Goal: Transaction & Acquisition: Subscribe to service/newsletter

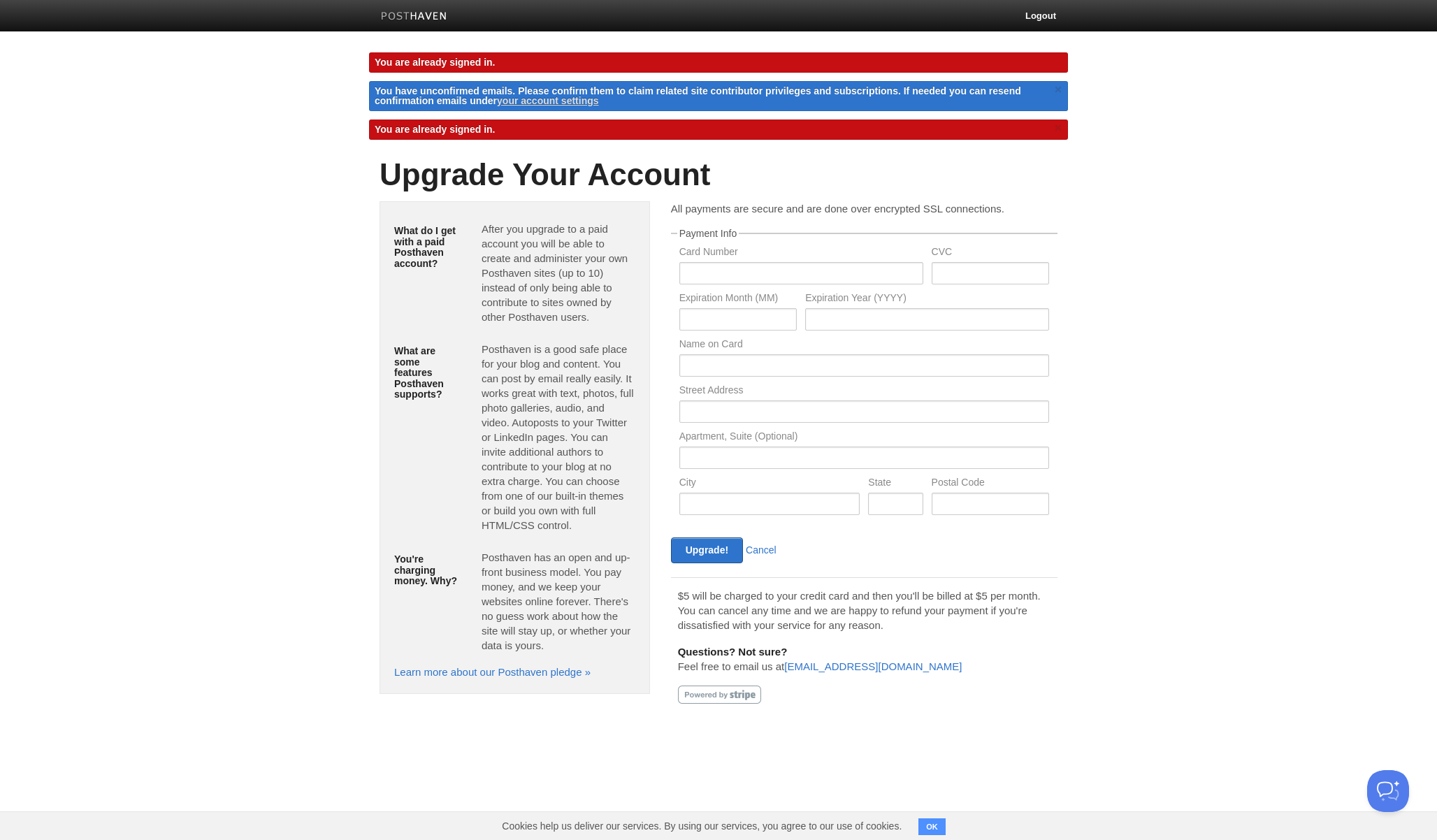
click at [1078, 230] on body "Logout You are already signed in. You have unconfirmed emails. Please confirm t…" at bounding box center [718, 371] width 1437 height 742
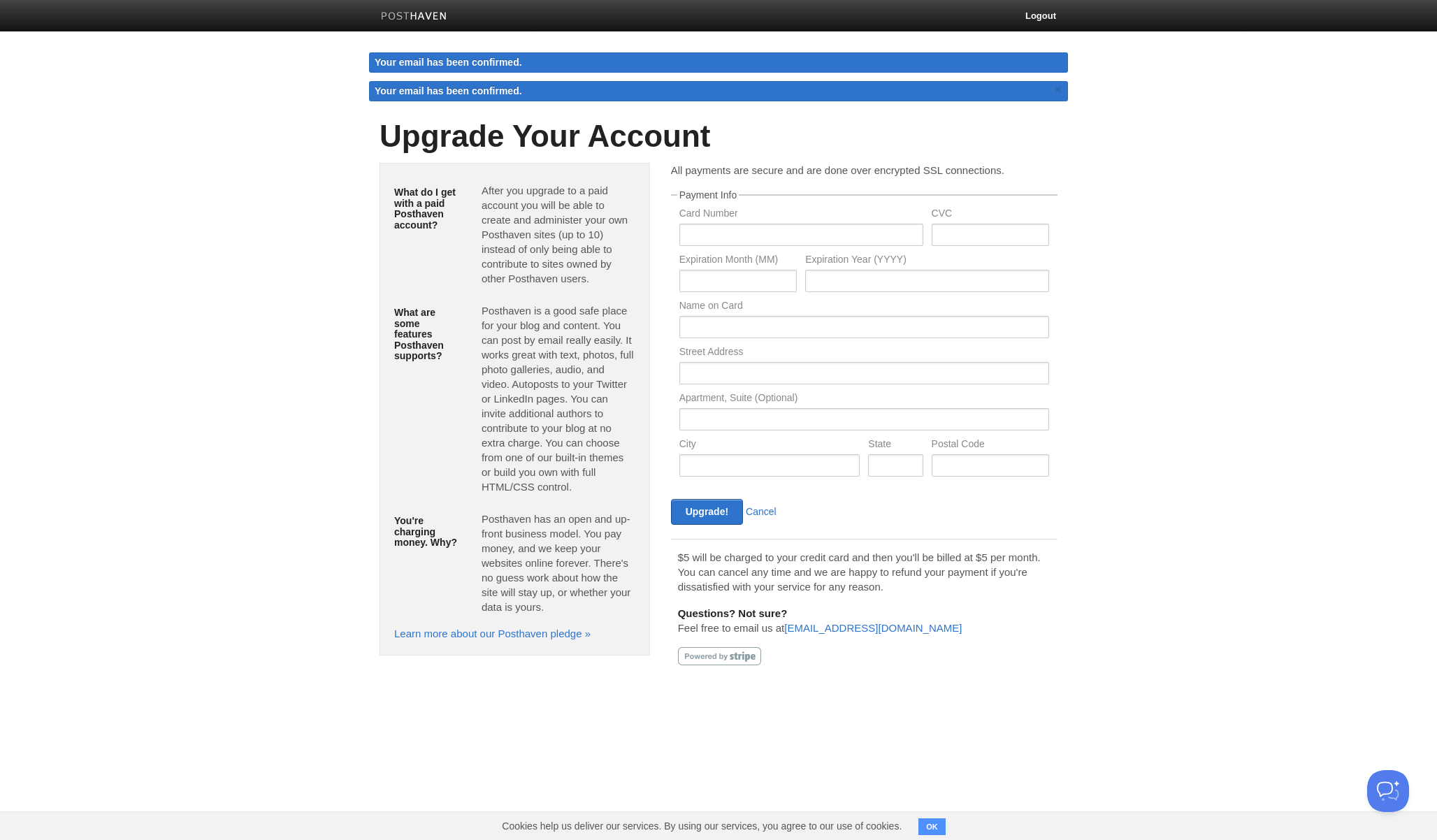
click at [837, 207] on fieldset "Payment Info Card Number CVC Expiration Month (MM) Expiration Year (YYYY) Name …" at bounding box center [863, 337] width 386 height 295
click at [952, 834] on div "Cookies help us deliver our services. By using our services, you agree to our u…" at bounding box center [718, 825] width 1437 height 28
click at [945, 825] on button "OK" at bounding box center [932, 826] width 28 height 17
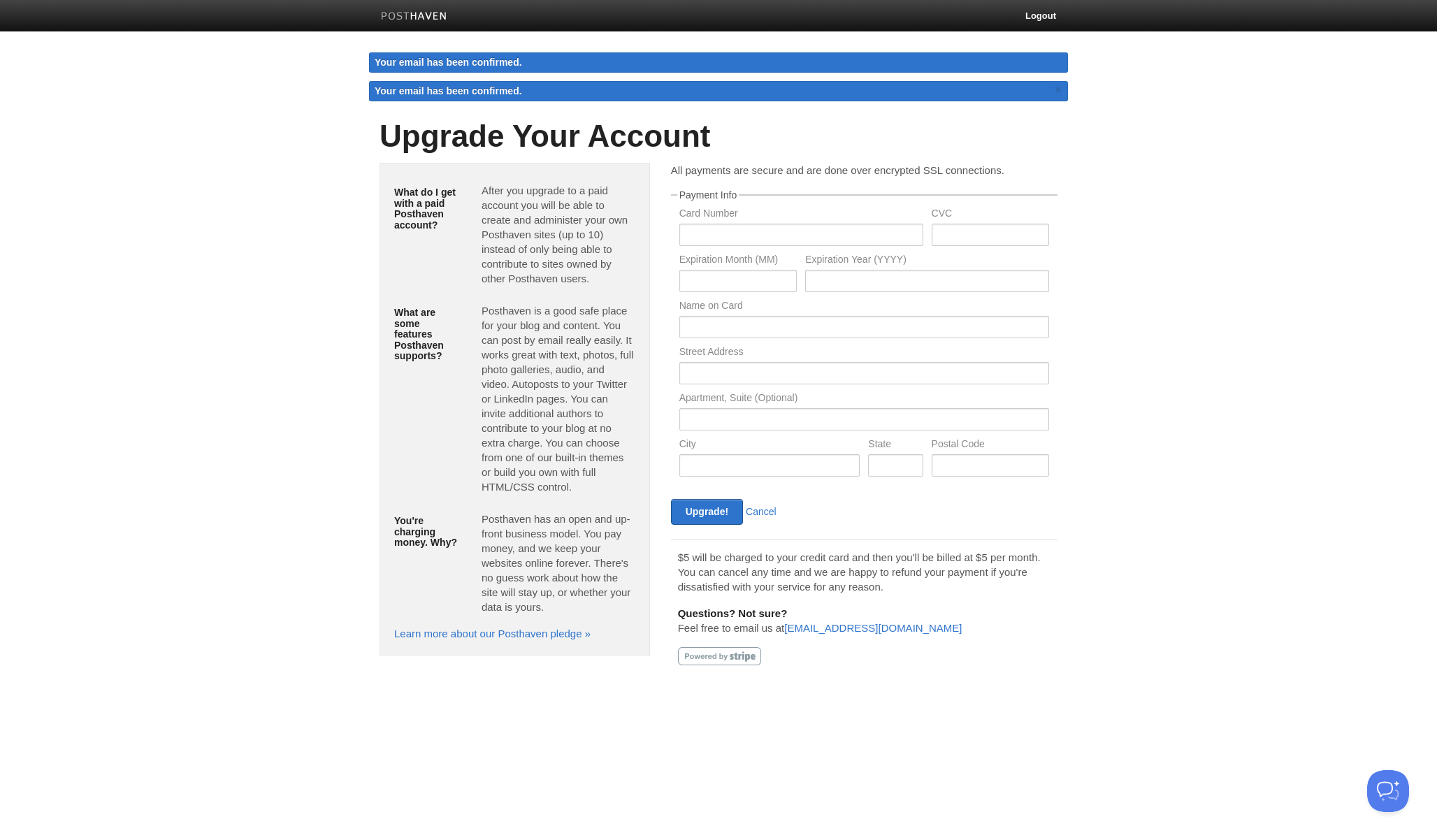
click at [800, 579] on p "$5 will be charged to your credit card and then you'll be billed at $5 per mont…" at bounding box center [863, 571] width 372 height 44
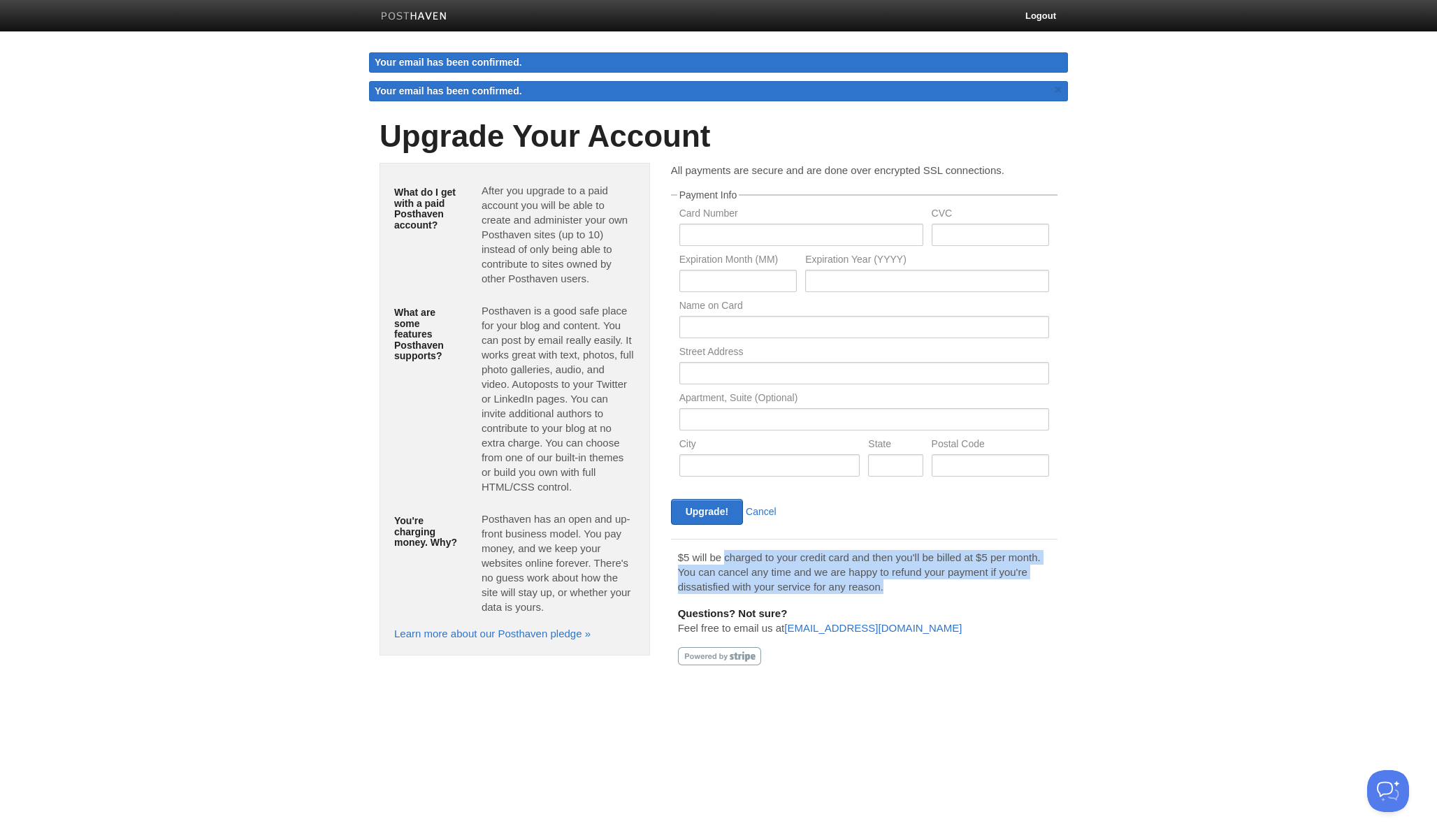
click at [800, 579] on p "$5 will be charged to your credit card and then you'll be billed at $5 per mont…" at bounding box center [863, 571] width 372 height 44
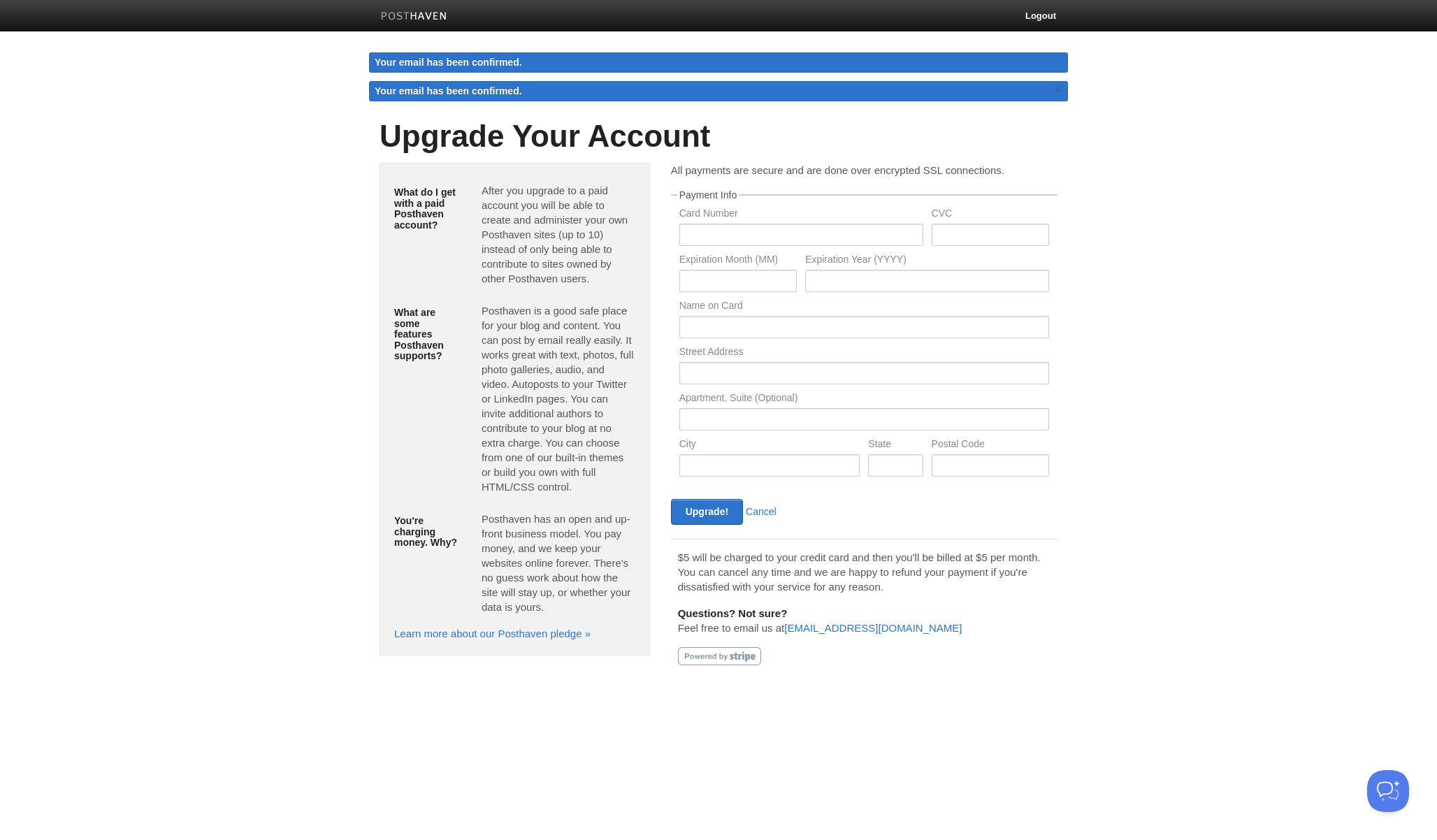
click at [811, 579] on p "$5 will be charged to your credit card and then you'll be billed at $5 per mont…" at bounding box center [863, 571] width 372 height 44
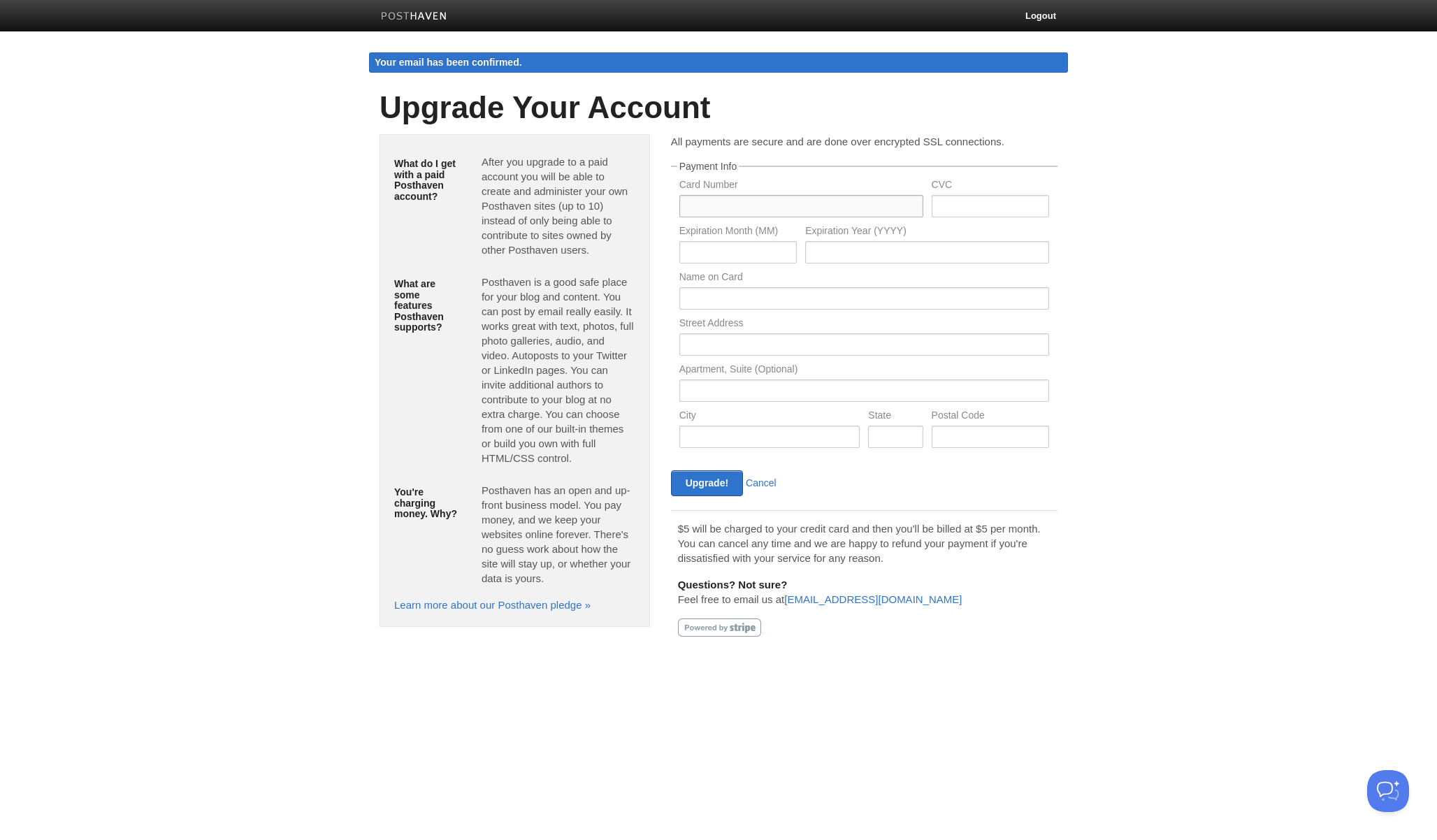
click at [722, 213] on input "text" at bounding box center [801, 206] width 244 height 22
type input "5556710470748816"
type input "781"
type input "10"
type input "2028"
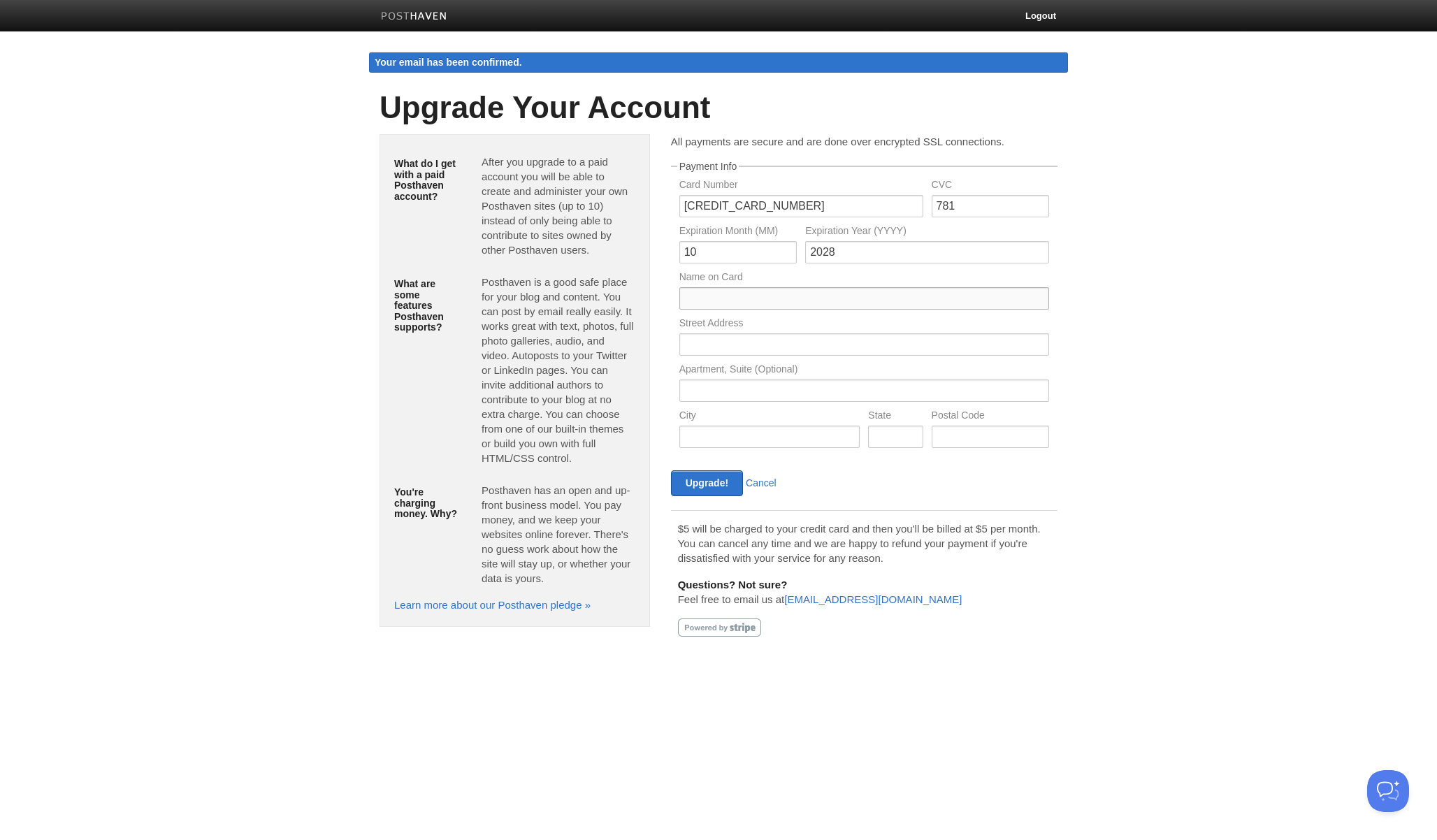
click at [795, 293] on input "text" at bounding box center [864, 298] width 370 height 22
type input "Abdullah Rafique"
click at [783, 346] on input "text" at bounding box center [864, 345] width 370 height 22
type input "3038 E Ivanhoe St, Gilbert Az 85295"
type input "gilbert"
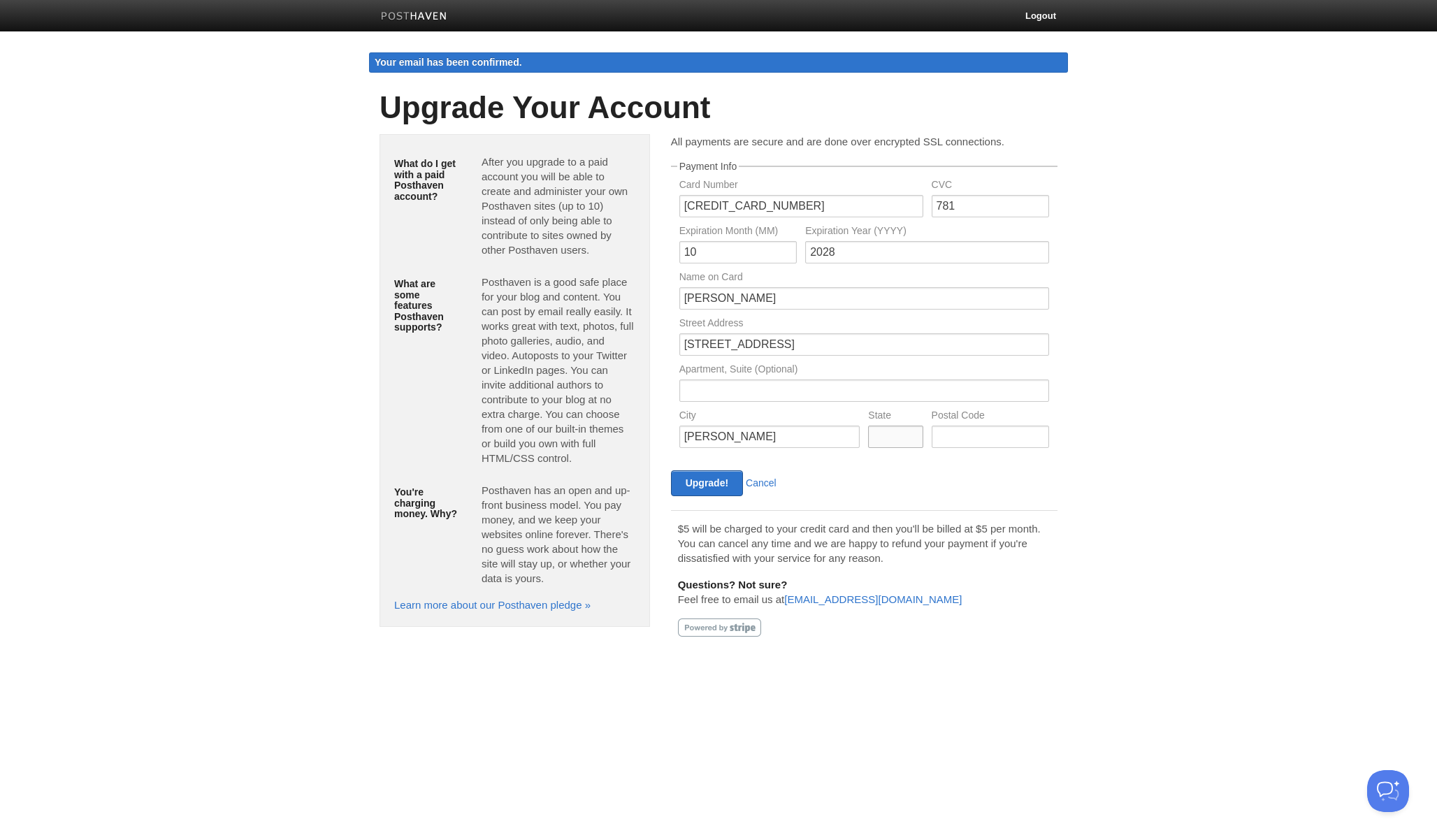
type input "Arizona"
type input "85295"
click at [704, 494] on input "Upgrade!" at bounding box center [707, 483] width 72 height 26
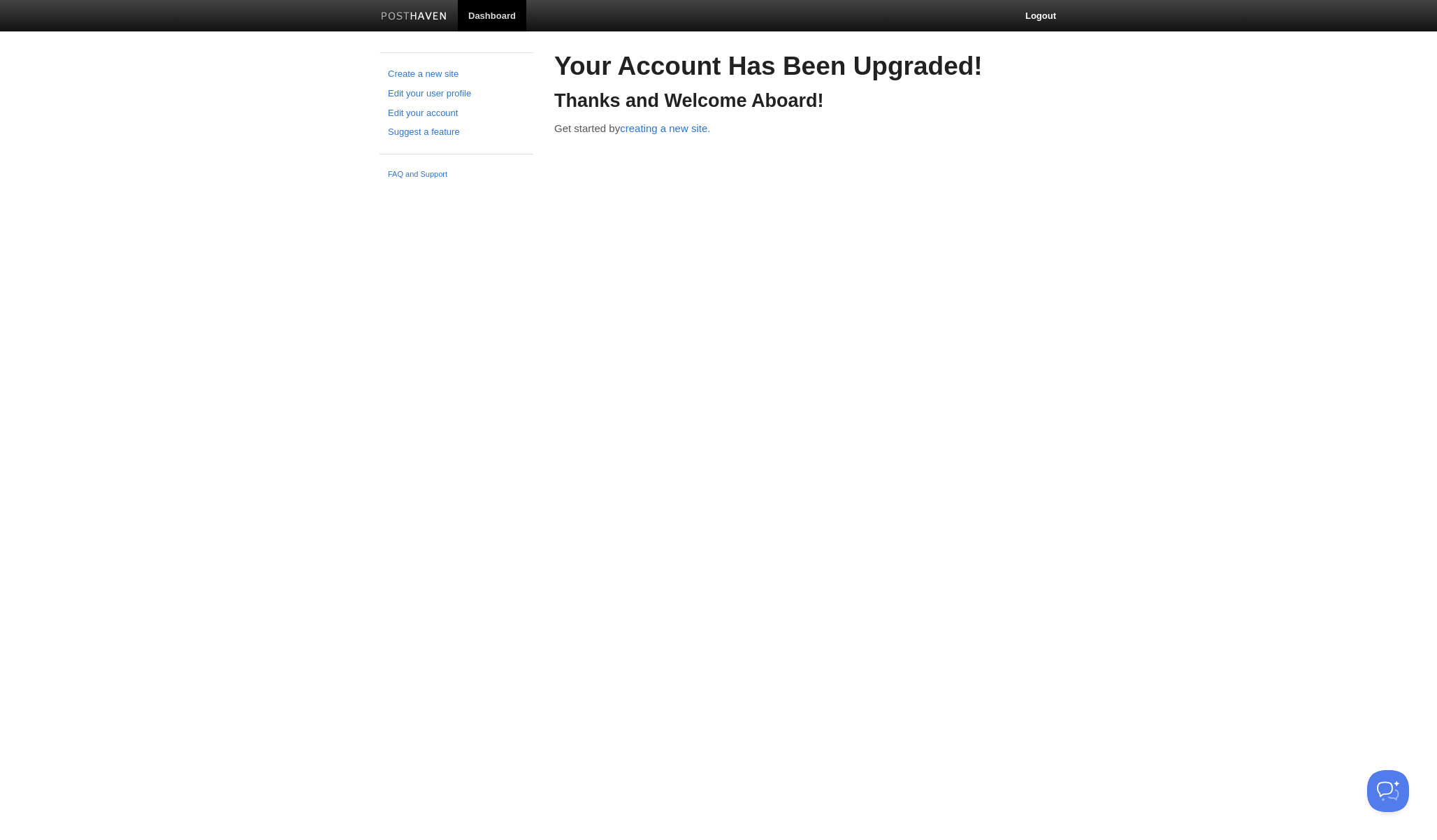
click at [1116, 175] on body "Dashboard Logout Create a new site Edit your user profile Edit your account Sug…" at bounding box center [718, 93] width 1437 height 186
click at [658, 128] on link "creating a new site." at bounding box center [665, 128] width 90 height 12
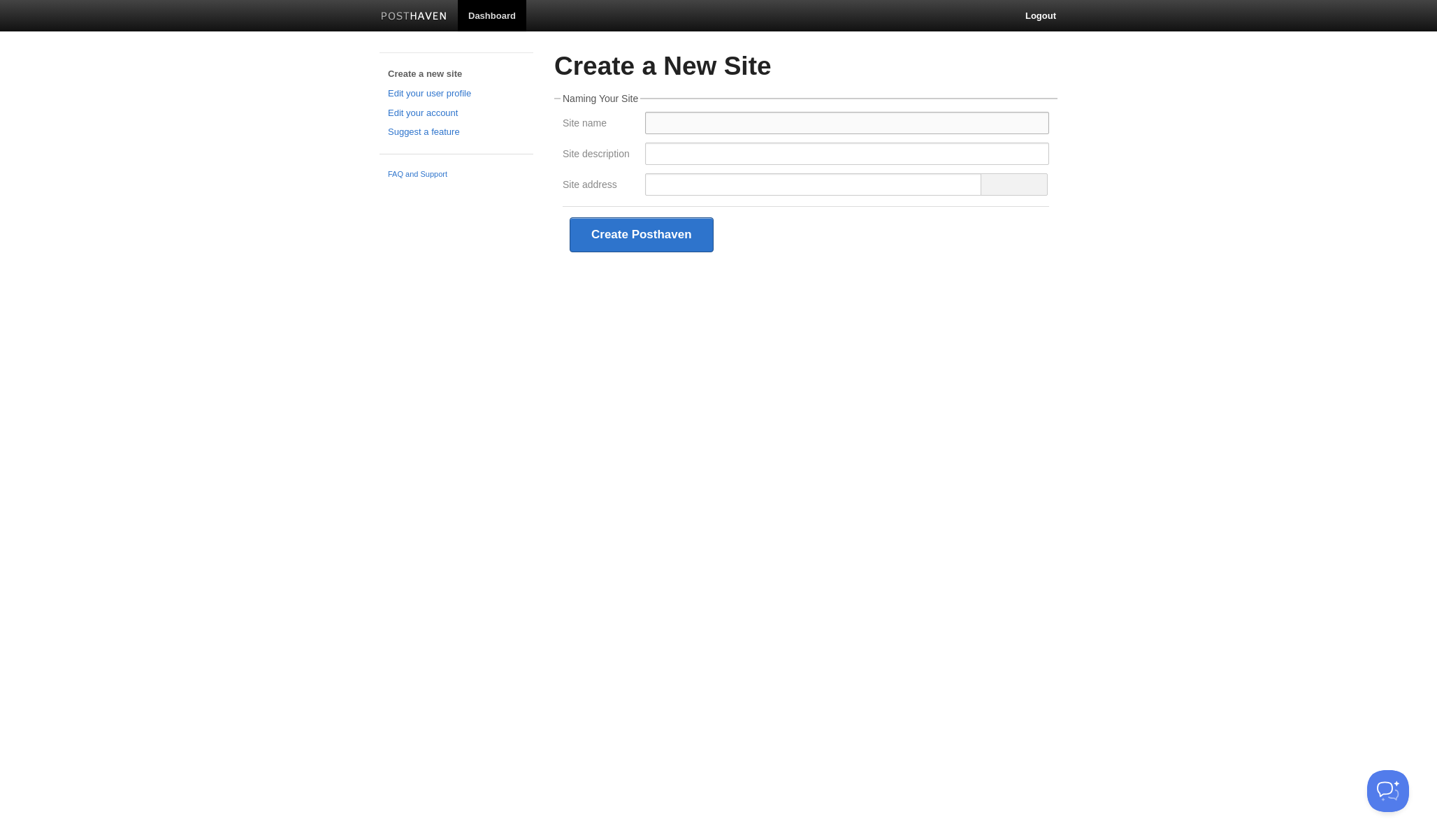
click at [666, 120] on input "Site name" at bounding box center [847, 123] width 404 height 22
type input "[PERSON_NAME] Blogs"
click at [702, 150] on input "Site description" at bounding box center [847, 154] width 404 height 22
click at [940, 204] on fieldset "Naming Your Site Site name [PERSON_NAME] Blogs Site description Site address Cr…" at bounding box center [805, 178] width 503 height 169
click at [940, 196] on div at bounding box center [814, 188] width 337 height 29
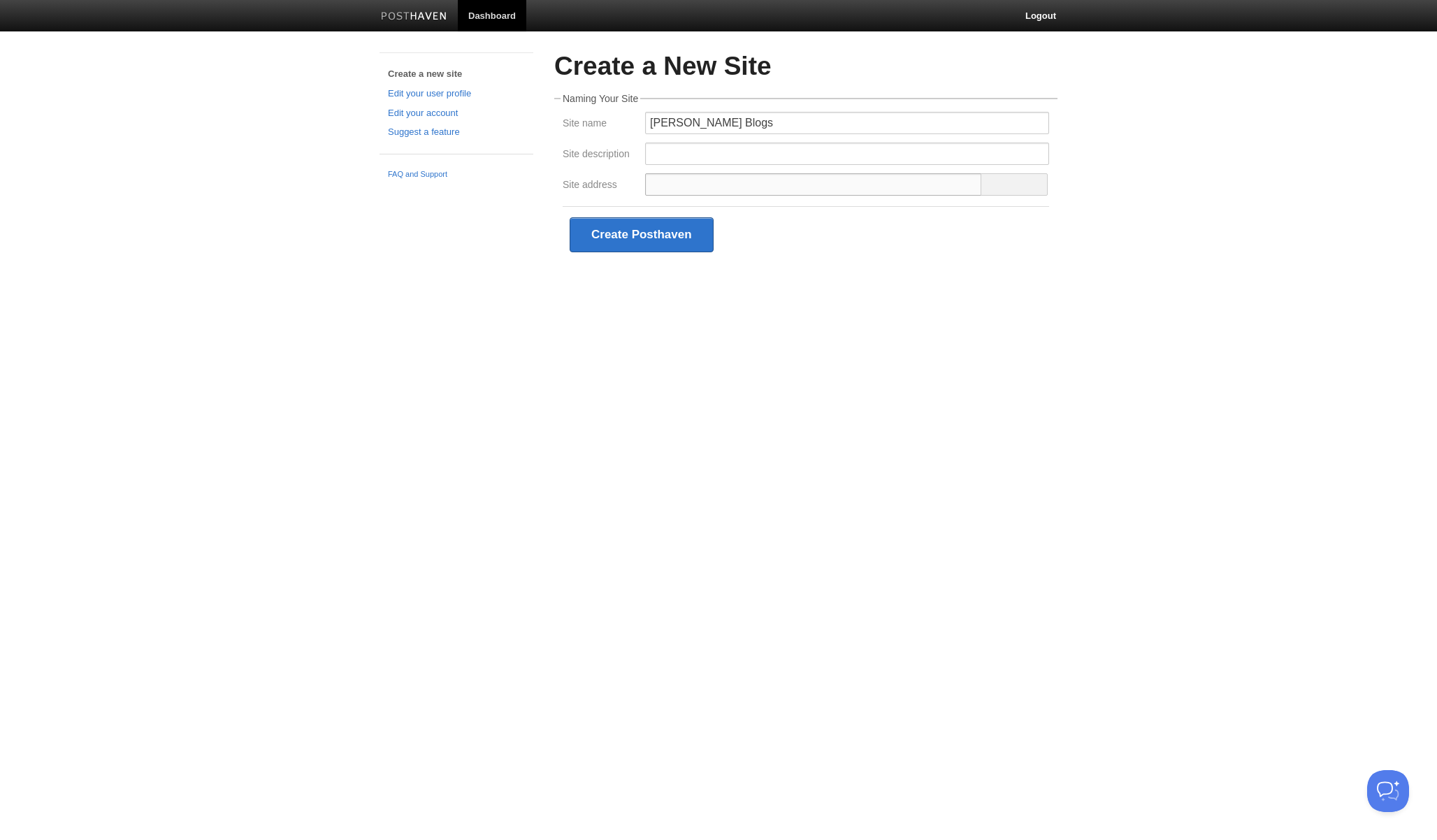
click at [943, 192] on input "Site address" at bounding box center [814, 185] width 337 height 22
click at [696, 156] on input "Site description" at bounding box center [847, 154] width 404 height 22
type input "This website"
type input "I write blogs here when I get time"
click at [689, 183] on input "Site address" at bounding box center [814, 185] width 337 height 22
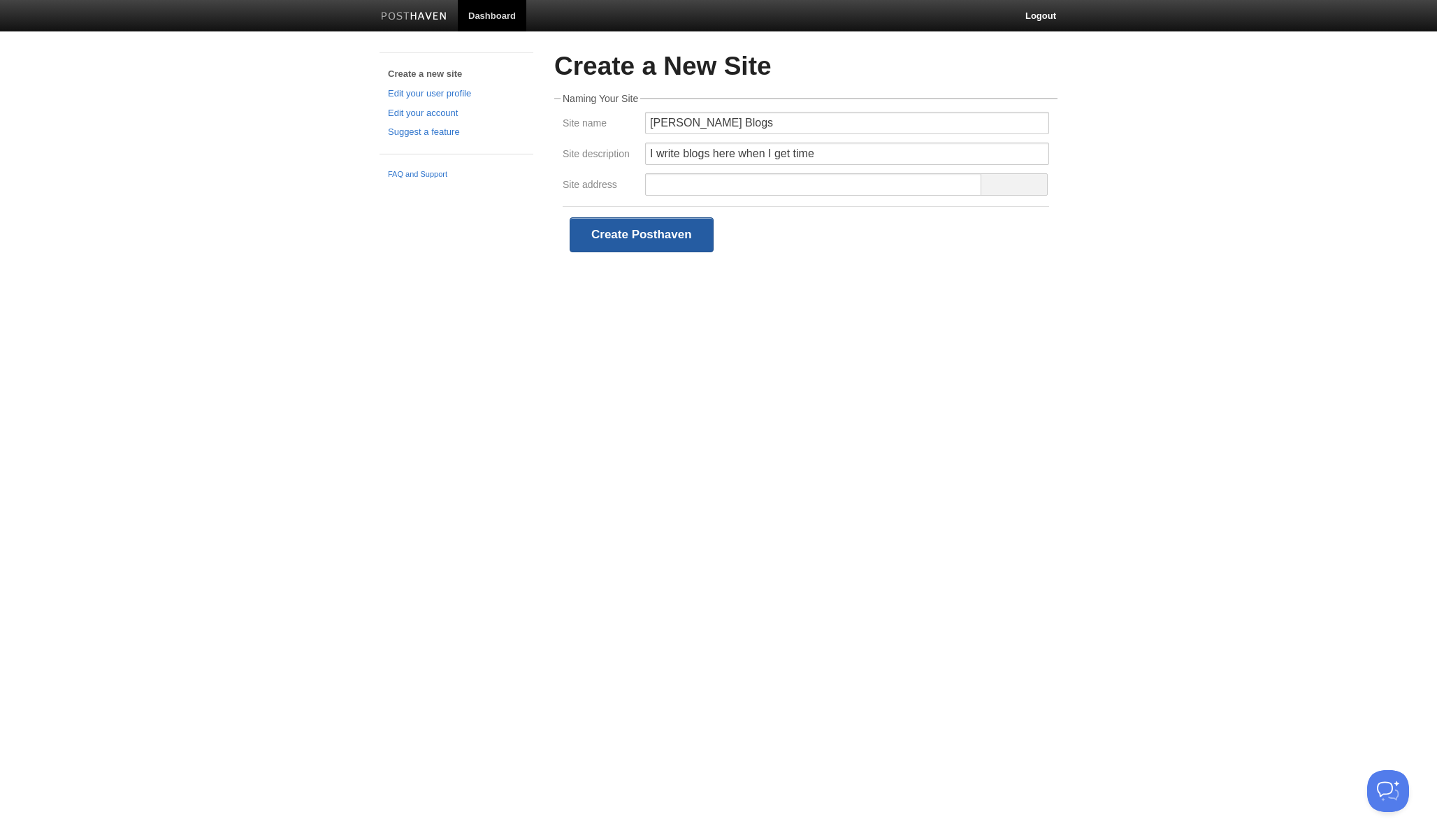
click at [672, 236] on button "Create Posthaven" at bounding box center [641, 235] width 144 height 35
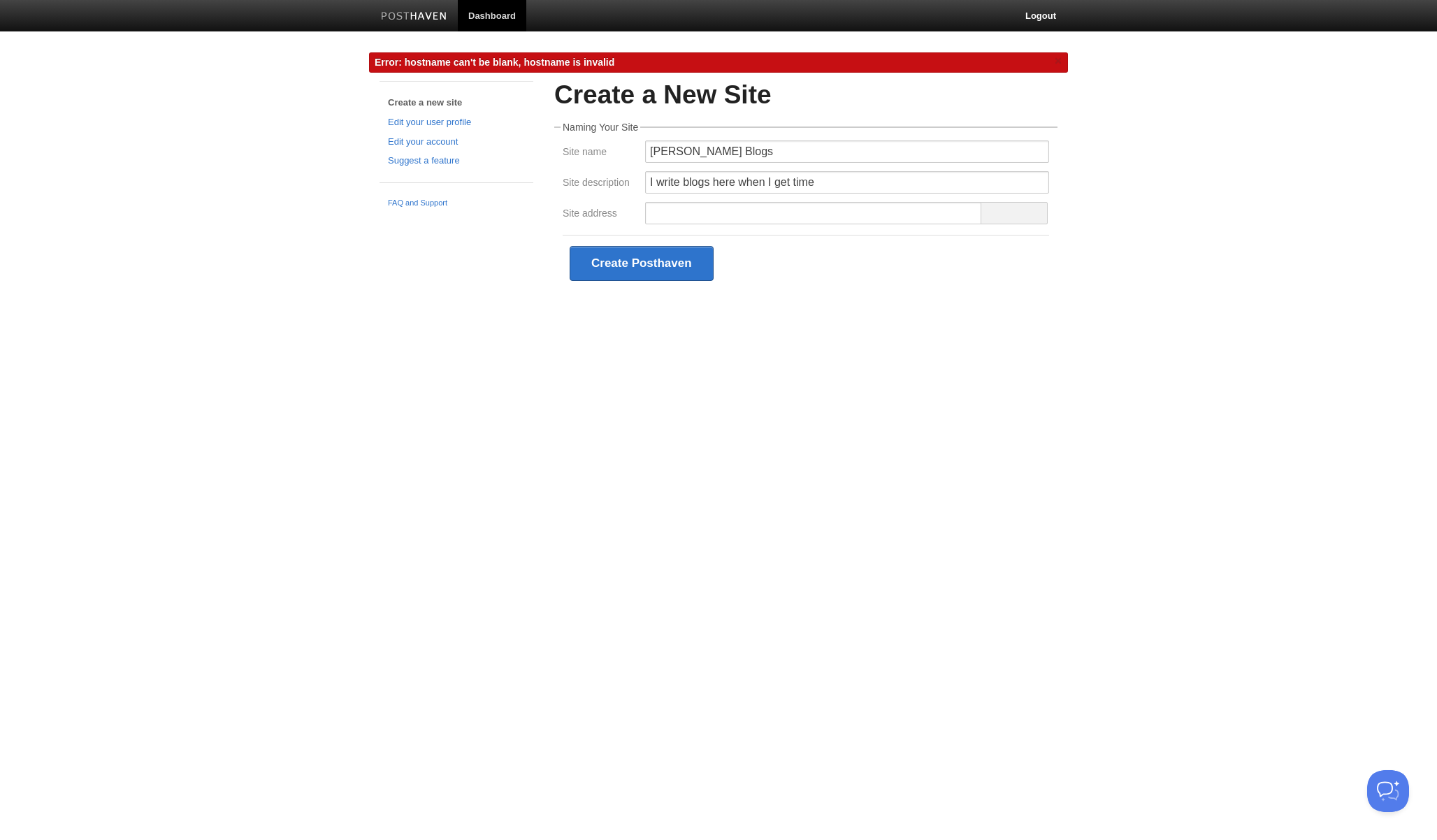
click at [684, 194] on div "I write blogs here when I get time" at bounding box center [846, 187] width 412 height 31
click at [684, 203] on input "Site address" at bounding box center [814, 213] width 337 height 22
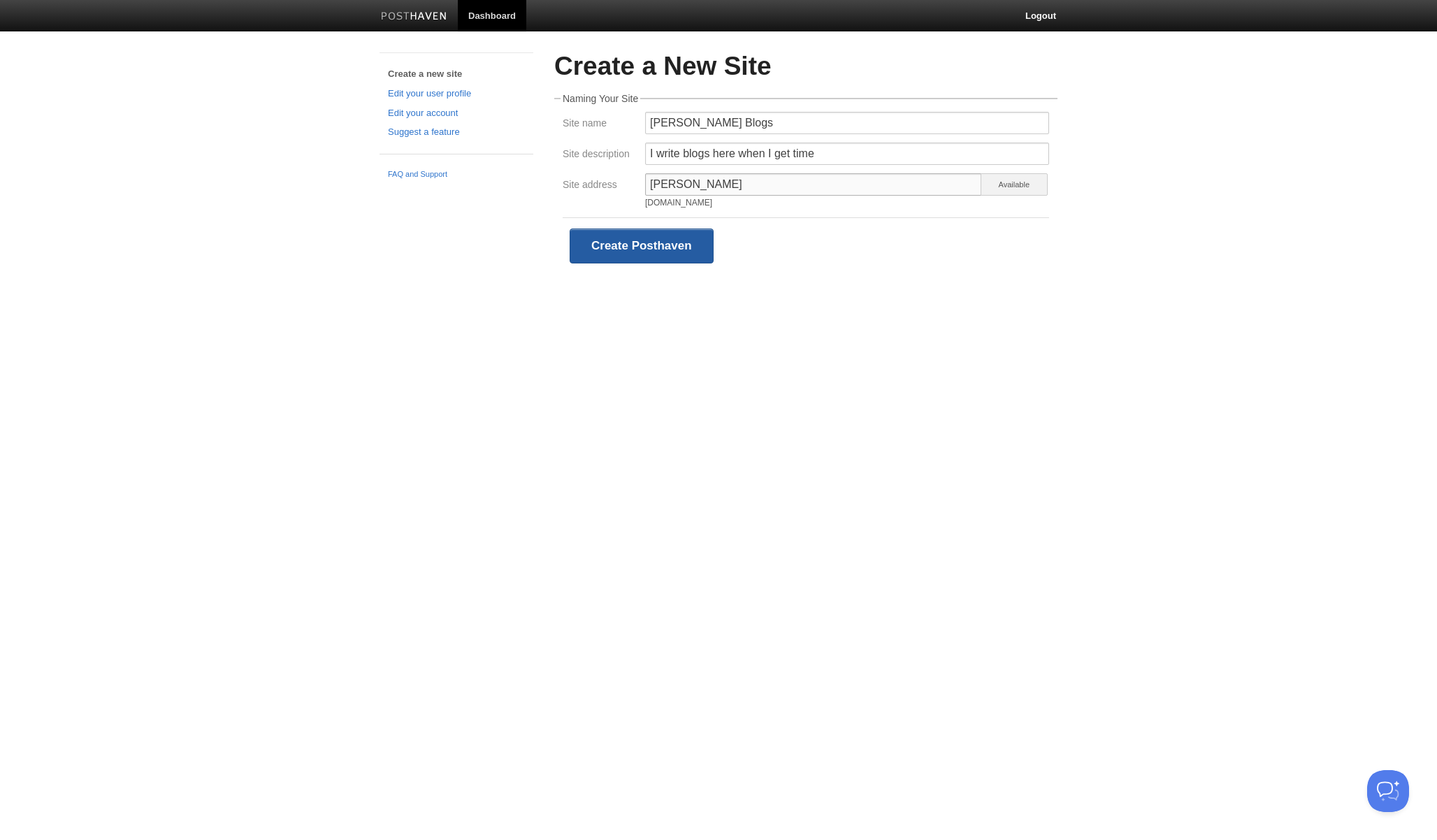
type input "[PERSON_NAME]"
click at [668, 257] on button "Create Posthaven" at bounding box center [641, 246] width 144 height 35
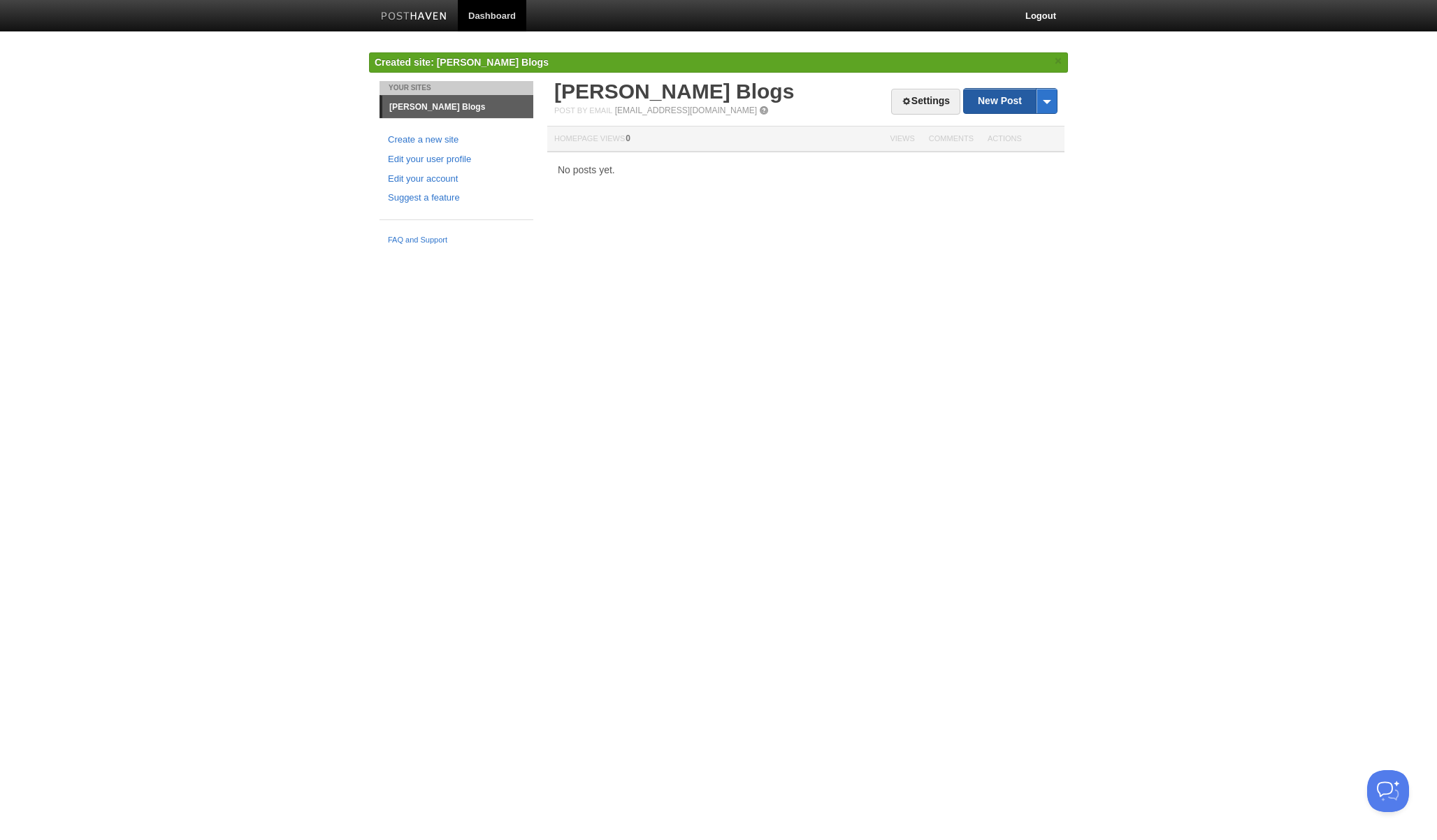
click at [986, 98] on link "New Post" at bounding box center [1010, 101] width 93 height 24
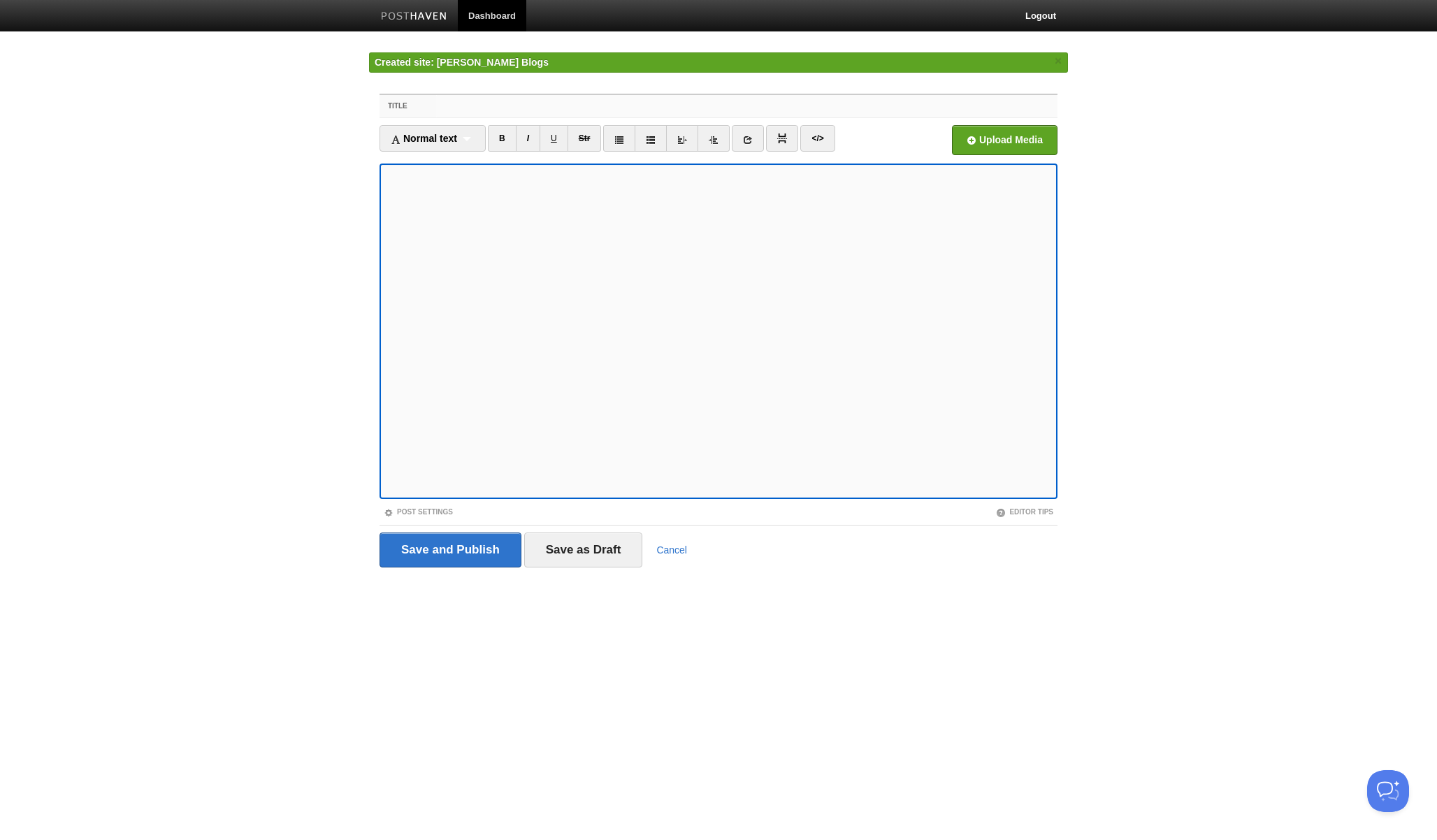
click at [513, 106] on input "Title" at bounding box center [746, 107] width 621 height 22
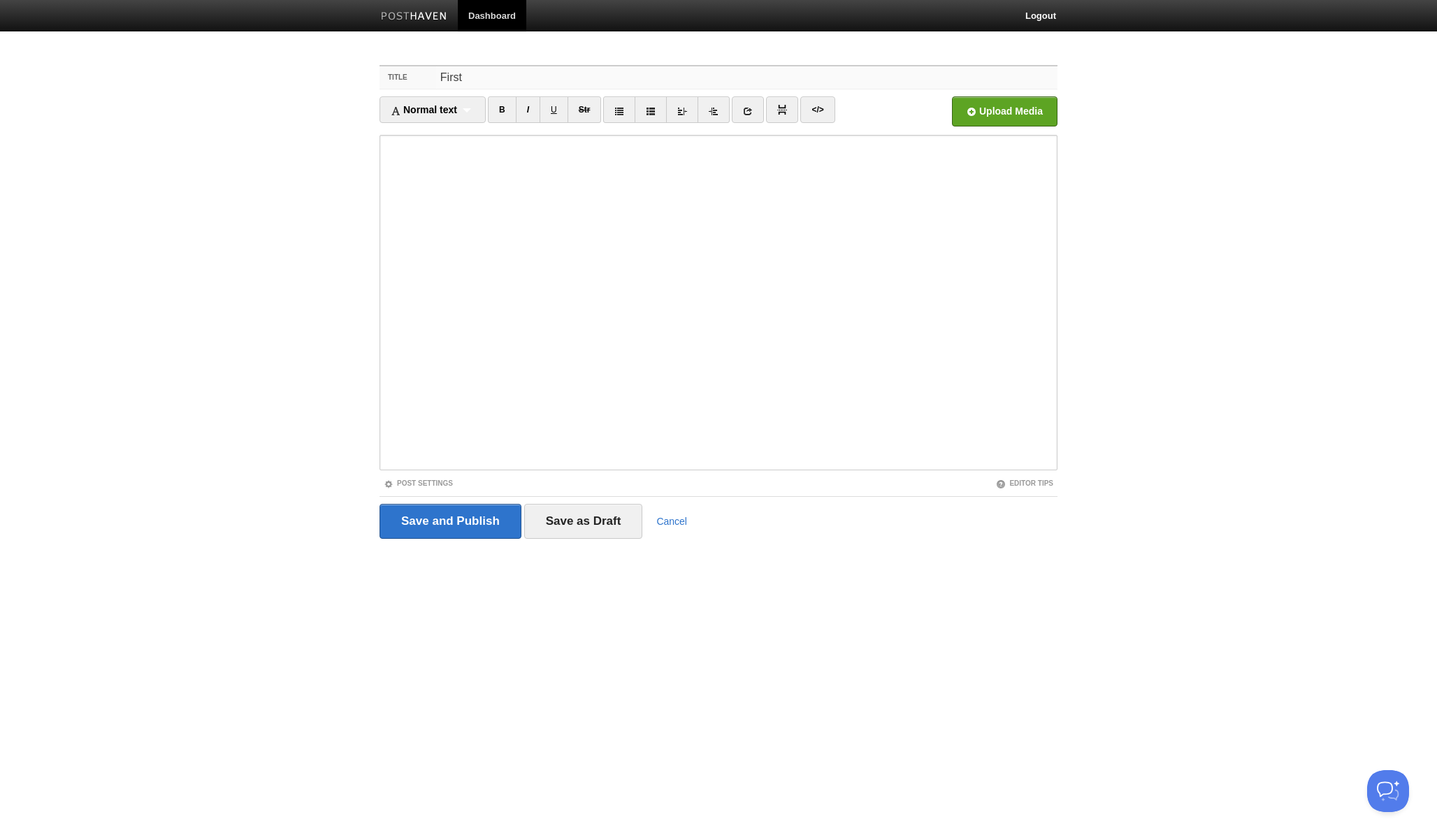
type input "First"
type input "Why creative founders get burned out faster"
click at [477, 524] on input "Save and Publish" at bounding box center [450, 521] width 142 height 35
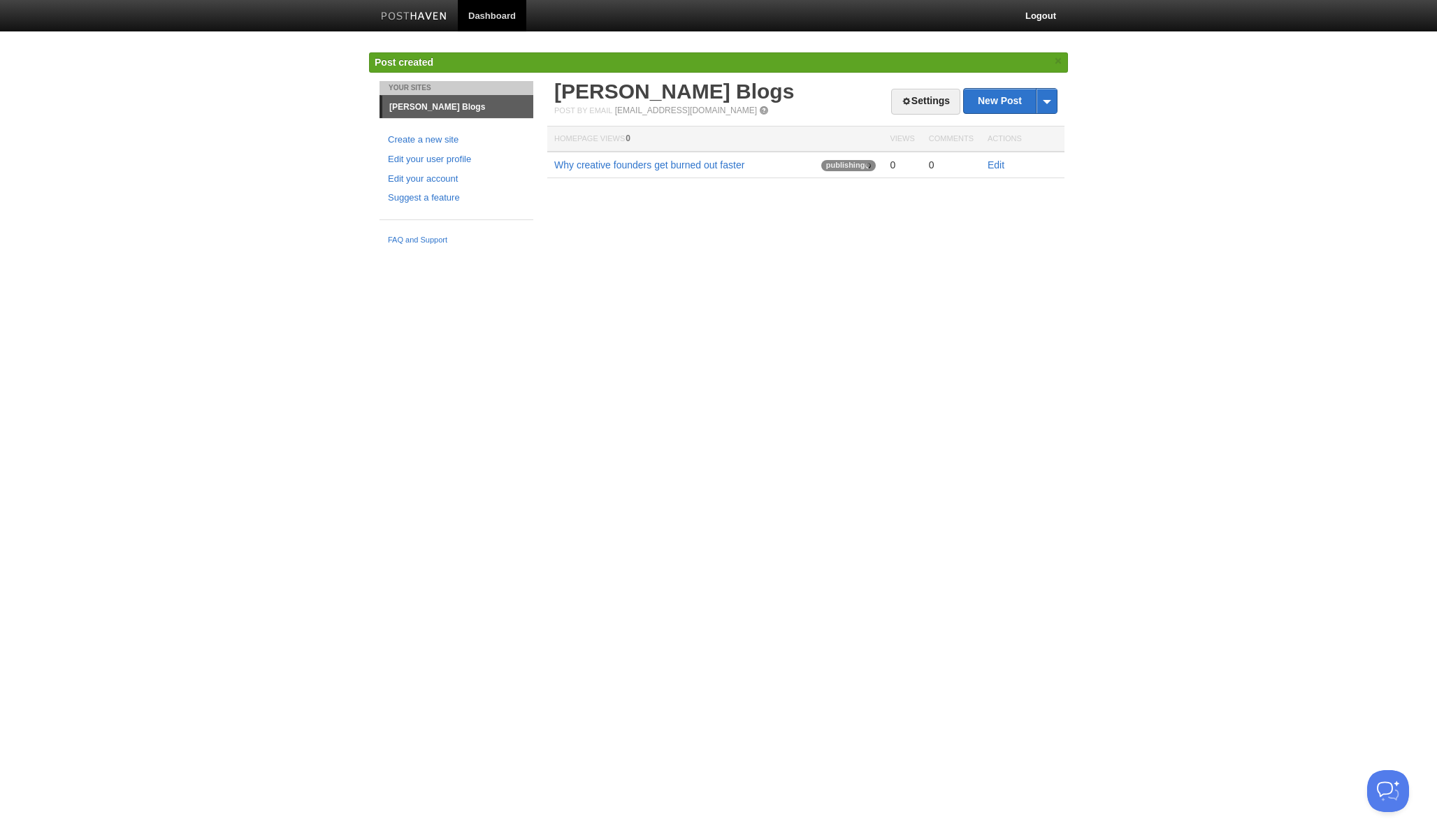
click at [1150, 173] on body "Dashboard Logout Error: hostname can't be blank, hostname is invalid × Created …" at bounding box center [718, 126] width 1437 height 252
click at [691, 252] on html "Dashboard Logout Error: hostname can't be blank, hostname is invalid × Created …" at bounding box center [718, 126] width 1437 height 252
click at [728, 170] on link "Why creative founders get burned out faster" at bounding box center [648, 164] width 190 height 11
